Goal: Complete application form

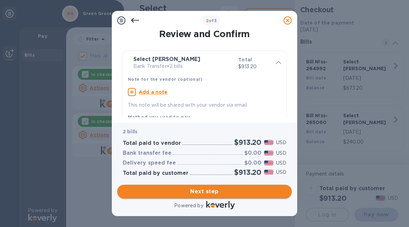
click at [199, 191] on span "Next step" at bounding box center [205, 191] width 164 height 8
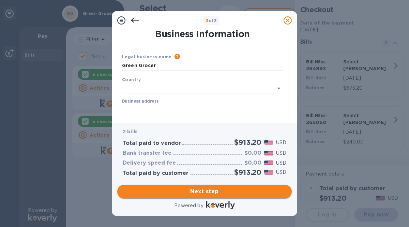
type input "[GEOGRAPHIC_DATA]"
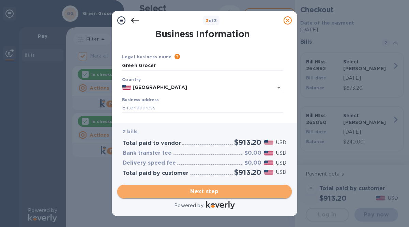
click at [199, 191] on span "Next step" at bounding box center [205, 191] width 164 height 8
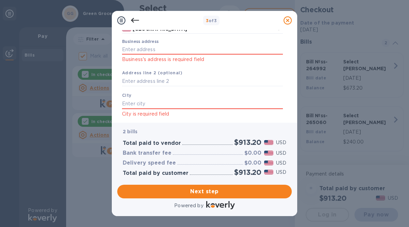
scroll to position [63, 0]
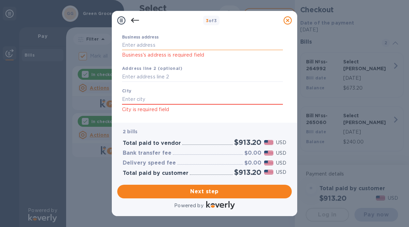
click at [132, 46] on input "Business address" at bounding box center [202, 45] width 161 height 10
type input "[STREET_ADDRESS]"
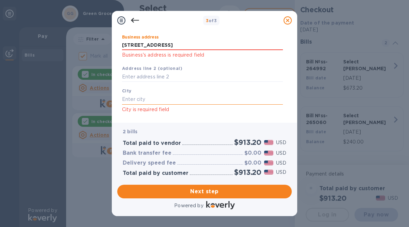
click at [139, 97] on input "text" at bounding box center [202, 99] width 161 height 10
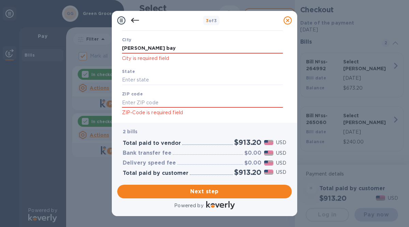
scroll to position [117, 0]
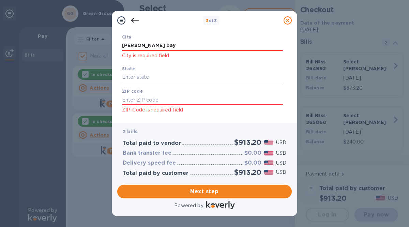
type input "[PERSON_NAME] bay"
click at [128, 79] on input "text" at bounding box center [202, 77] width 161 height 10
type input "wi"
click at [126, 101] on input "text" at bounding box center [202, 100] width 161 height 10
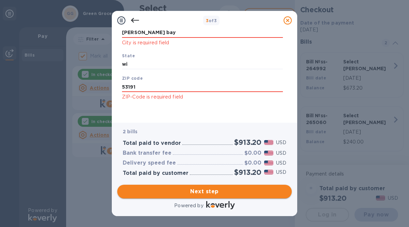
type input "53191"
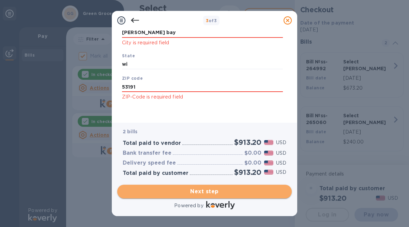
click at [197, 192] on span "Next step" at bounding box center [205, 191] width 164 height 8
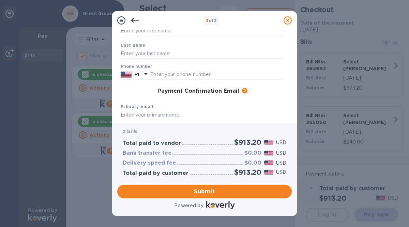
scroll to position [0, 0]
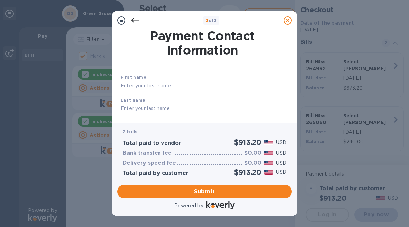
click at [127, 86] on input "text" at bounding box center [203, 86] width 164 height 10
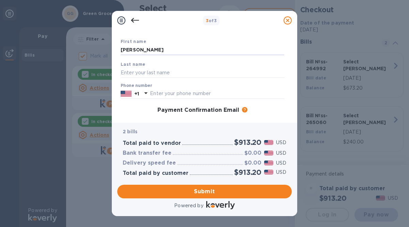
scroll to position [40, 0]
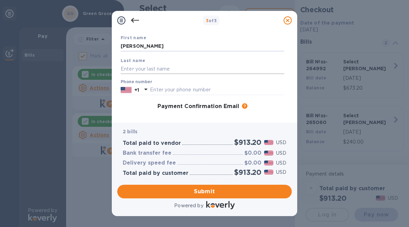
type input "[PERSON_NAME]"
click at [128, 67] on input "text" at bounding box center [203, 69] width 164 height 10
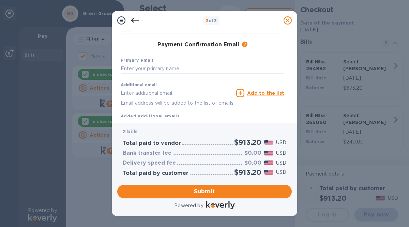
scroll to position [104, 0]
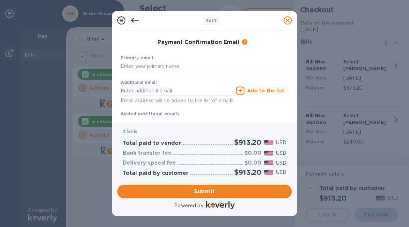
type input "[PERSON_NAME]"
click at [126, 65] on input "text" at bounding box center [203, 66] width 164 height 10
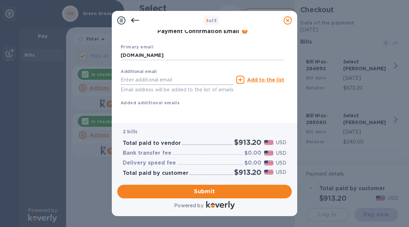
type input "[DOMAIN_NAME]"
click at [122, 75] on input "text" at bounding box center [177, 80] width 113 height 10
type input "[EMAIL_ADDRESS][DOMAIN_NAME]"
type input "2622459077"
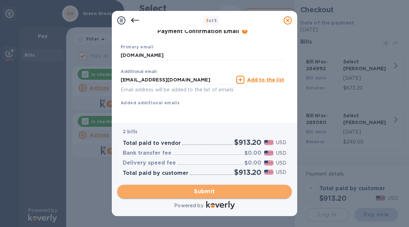
click at [200, 192] on span "Submit" at bounding box center [205, 191] width 164 height 8
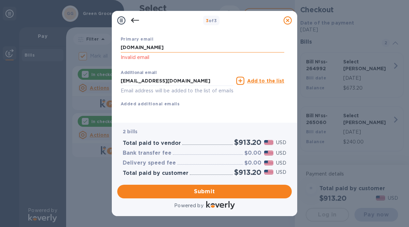
click at [151, 46] on input "[DOMAIN_NAME]" at bounding box center [203, 48] width 164 height 10
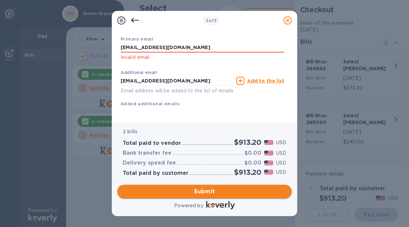
type input "[EMAIL_ADDRESS][DOMAIN_NAME]"
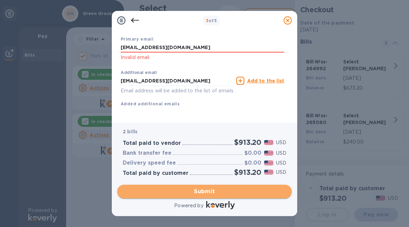
click at [189, 190] on span "Submit" at bounding box center [205, 191] width 164 height 8
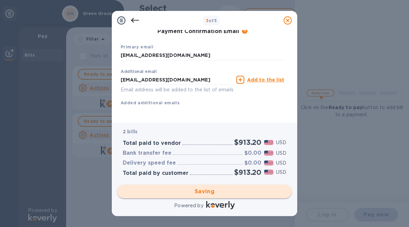
checkbox input "false"
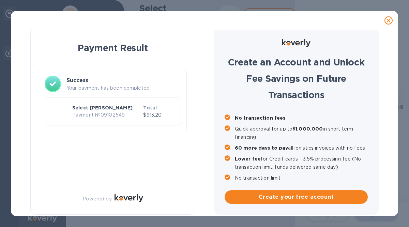
scroll to position [3, 0]
click at [386, 19] on icon at bounding box center [388, 20] width 8 height 8
